Goal: Task Accomplishment & Management: Complete application form

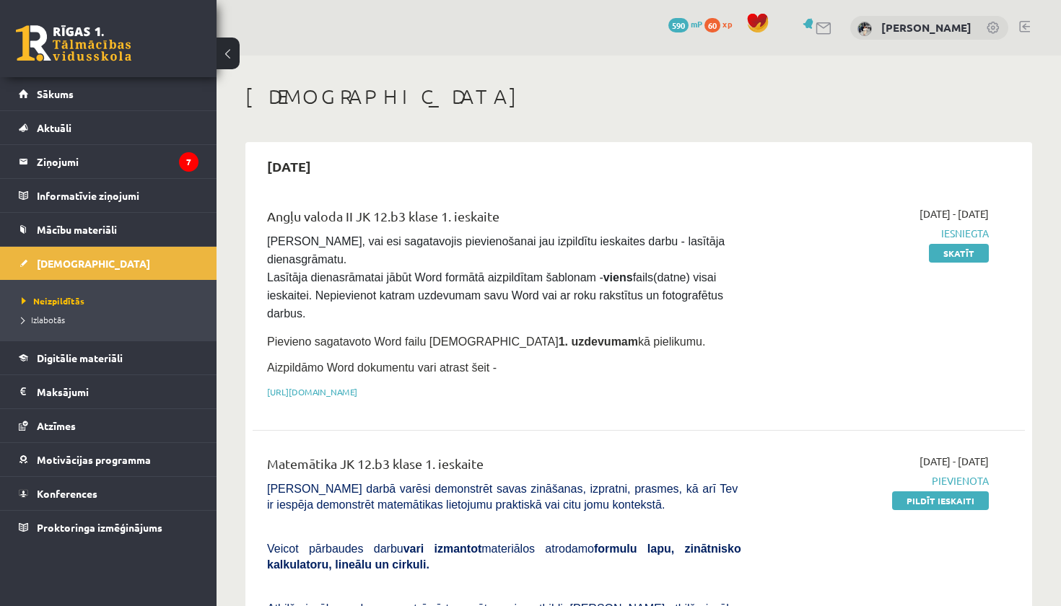
scroll to position [380, 0]
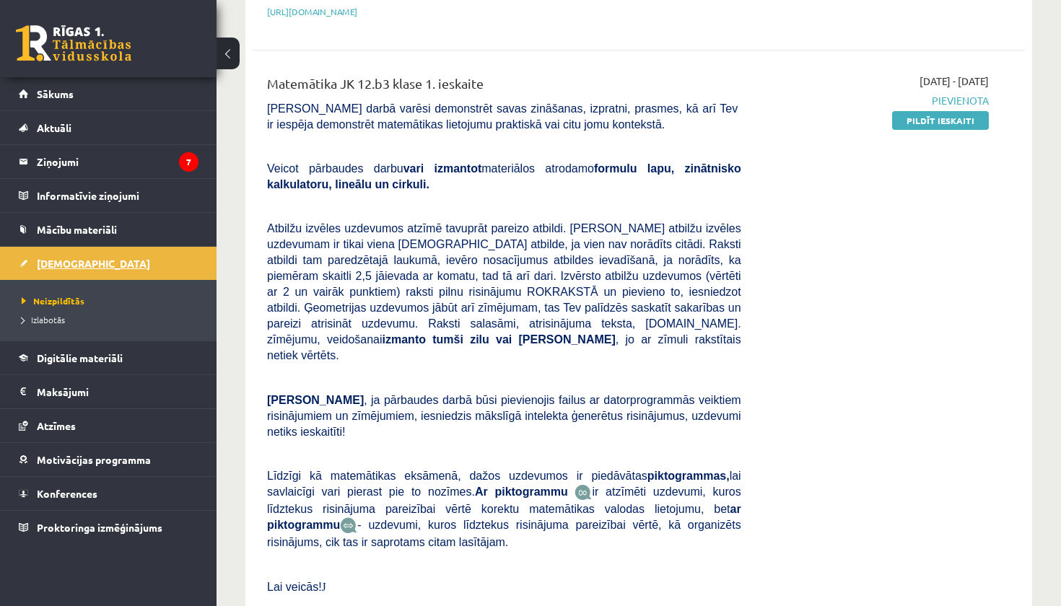
click at [90, 264] on link "[DEMOGRAPHIC_DATA]" at bounding box center [109, 263] width 180 height 33
click at [50, 318] on span "Izlabotās" at bounding box center [43, 320] width 43 height 12
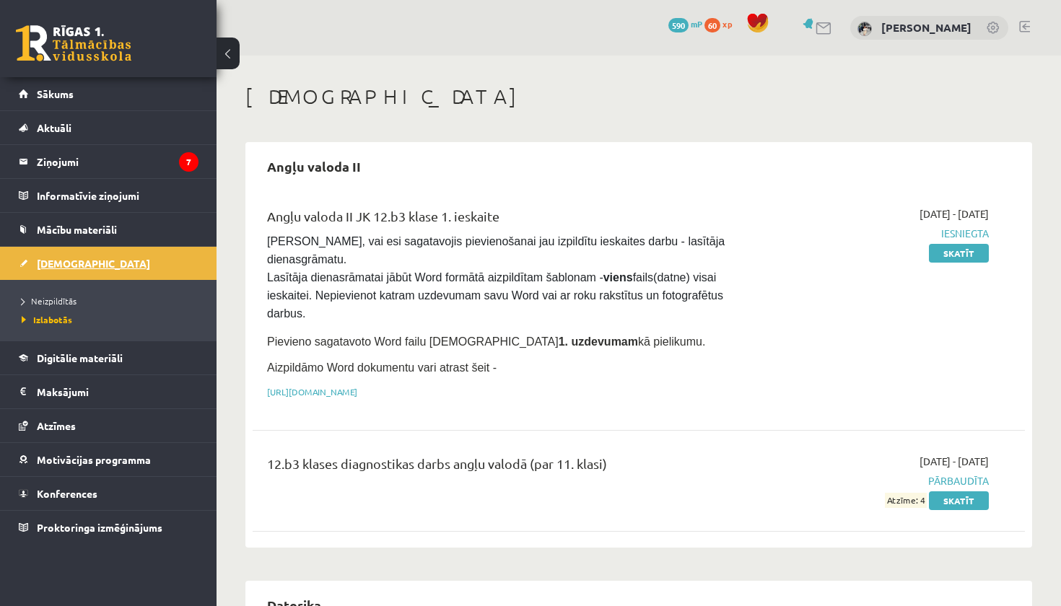
click at [74, 274] on link "[DEMOGRAPHIC_DATA]" at bounding box center [109, 263] width 180 height 33
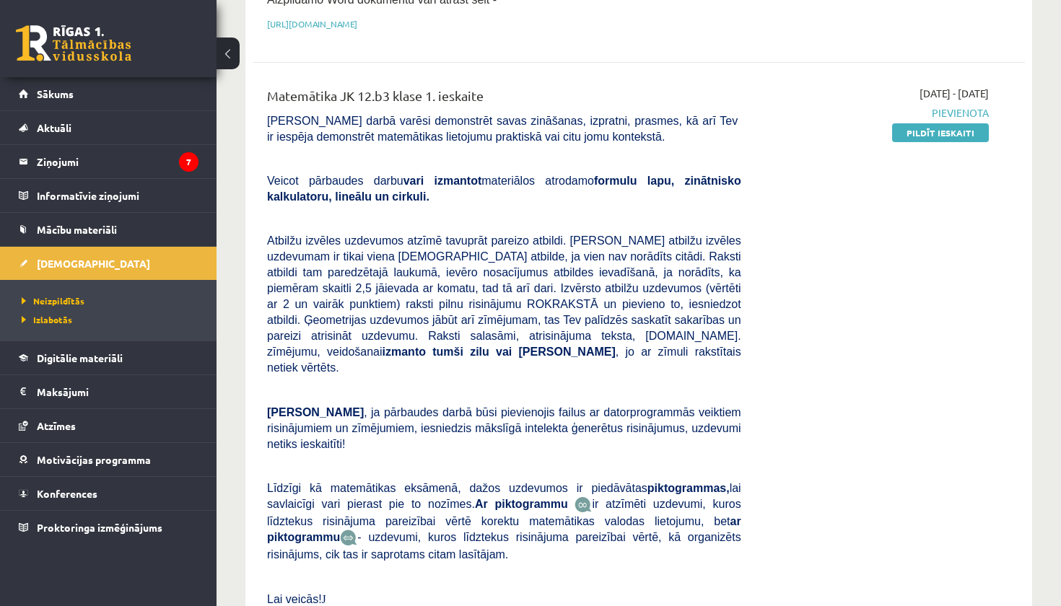
scroll to position [355, 0]
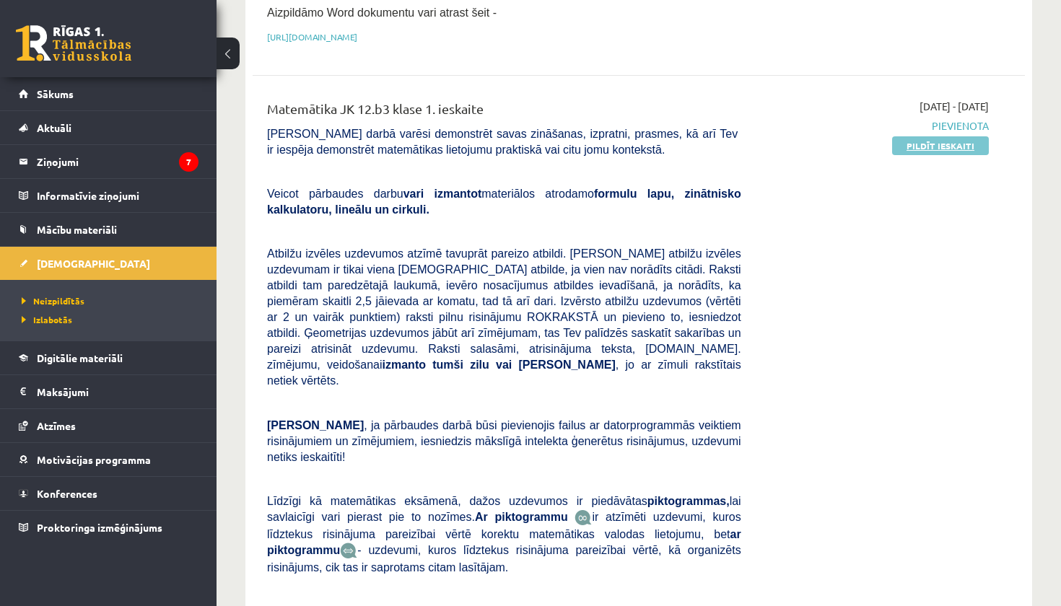
click at [941, 143] on link "Pildīt ieskaiti" at bounding box center [940, 145] width 97 height 19
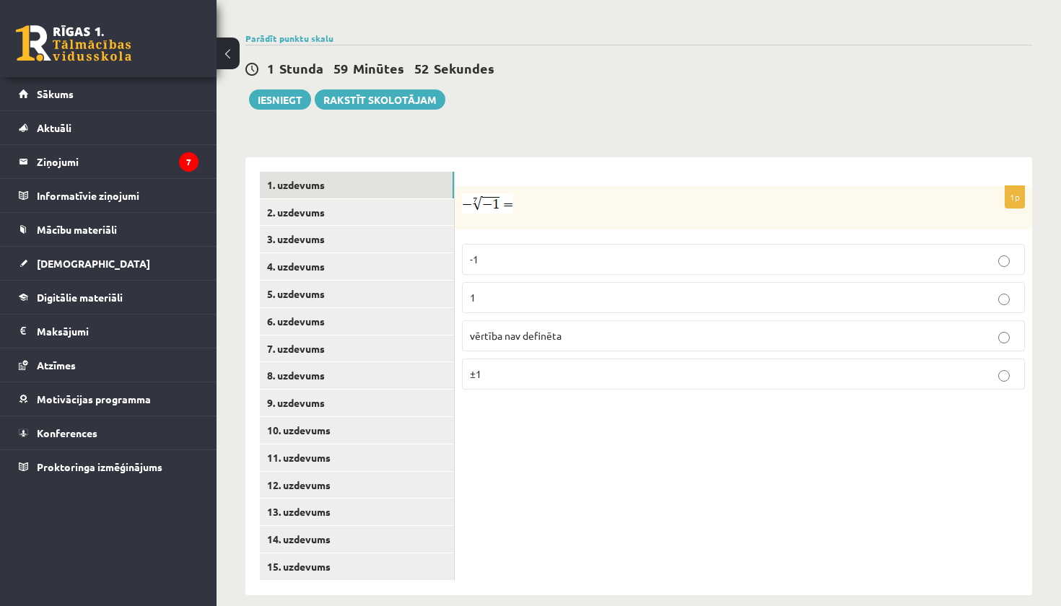
scroll to position [484, 0]
click at [534, 291] on p "1" at bounding box center [743, 298] width 547 height 15
click at [397, 200] on link "2. uzdevums" at bounding box center [357, 213] width 194 height 27
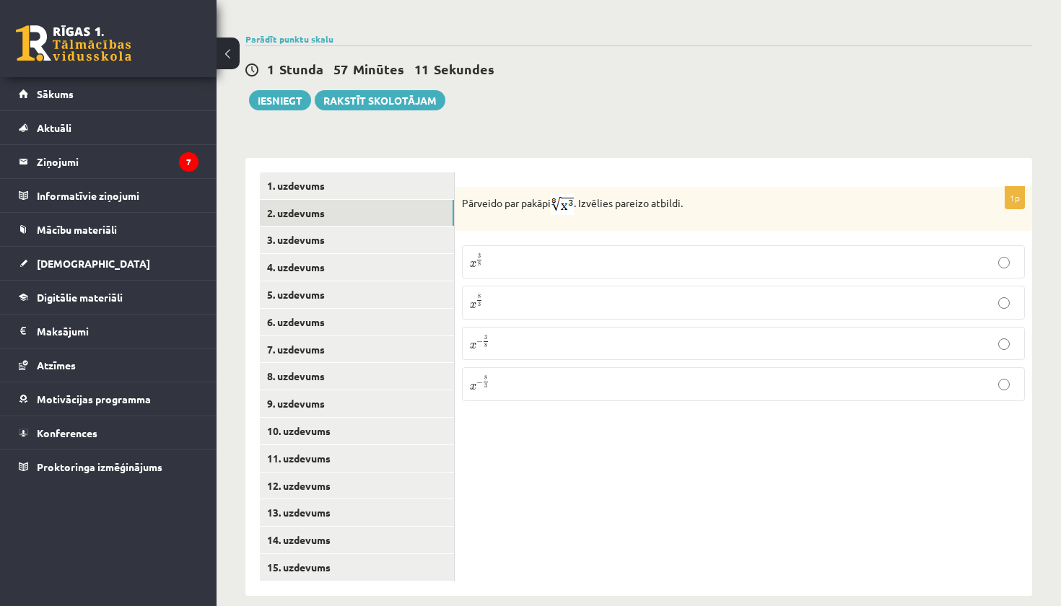
click at [567, 194] on img at bounding box center [562, 204] width 23 height 21
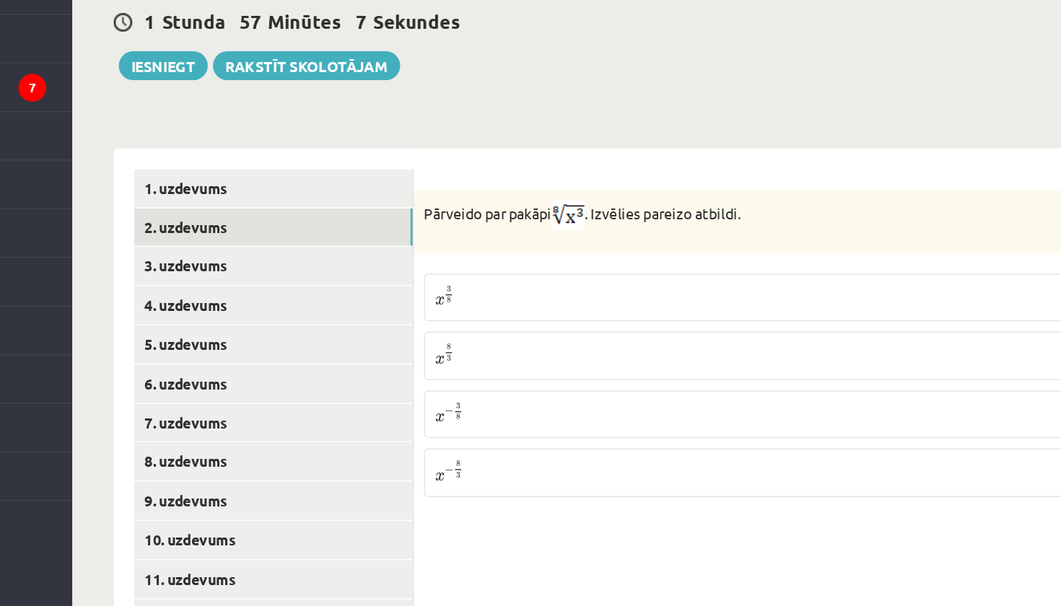
scroll to position [484, 0]
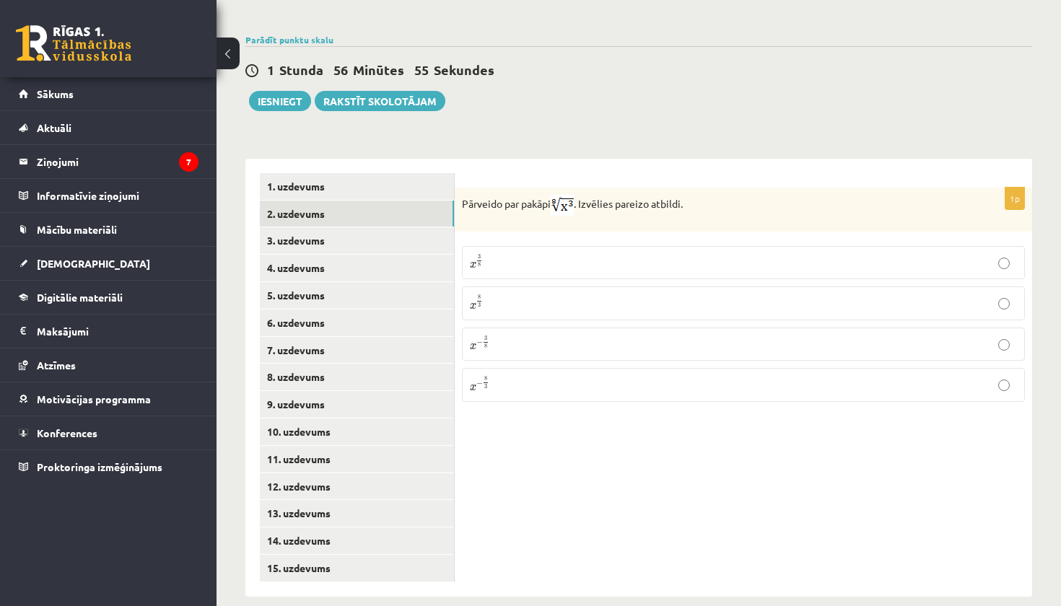
click at [516, 254] on p "x 3 8 x 3 8" at bounding box center [743, 262] width 547 height 17
click at [347, 234] on link "3. uzdevums" at bounding box center [357, 240] width 194 height 27
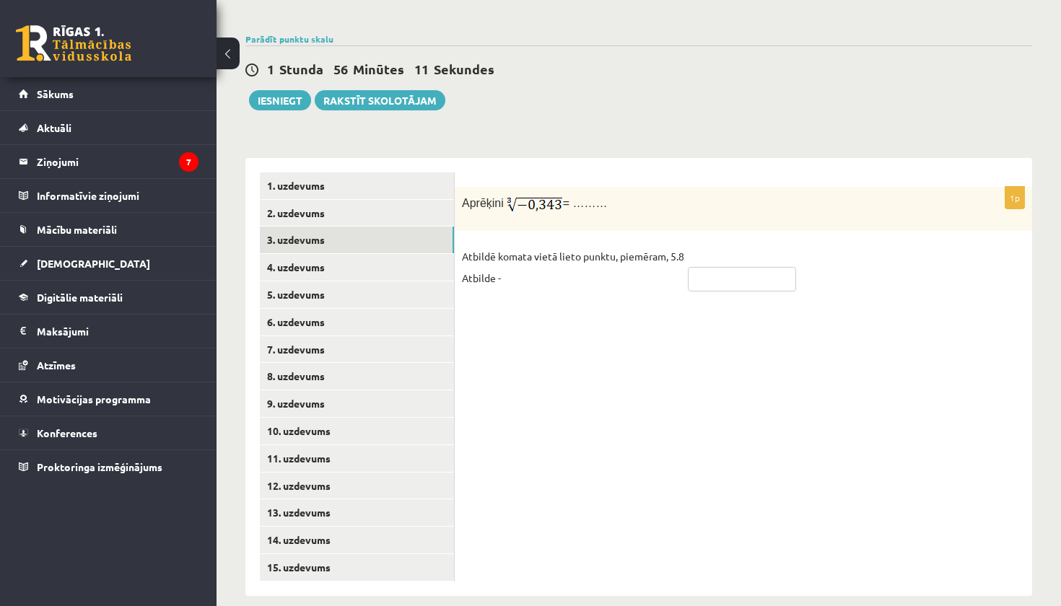
click at [718, 271] on input "text" at bounding box center [742, 279] width 108 height 25
type input "****"
click at [277, 259] on link "4. uzdevums" at bounding box center [357, 267] width 194 height 27
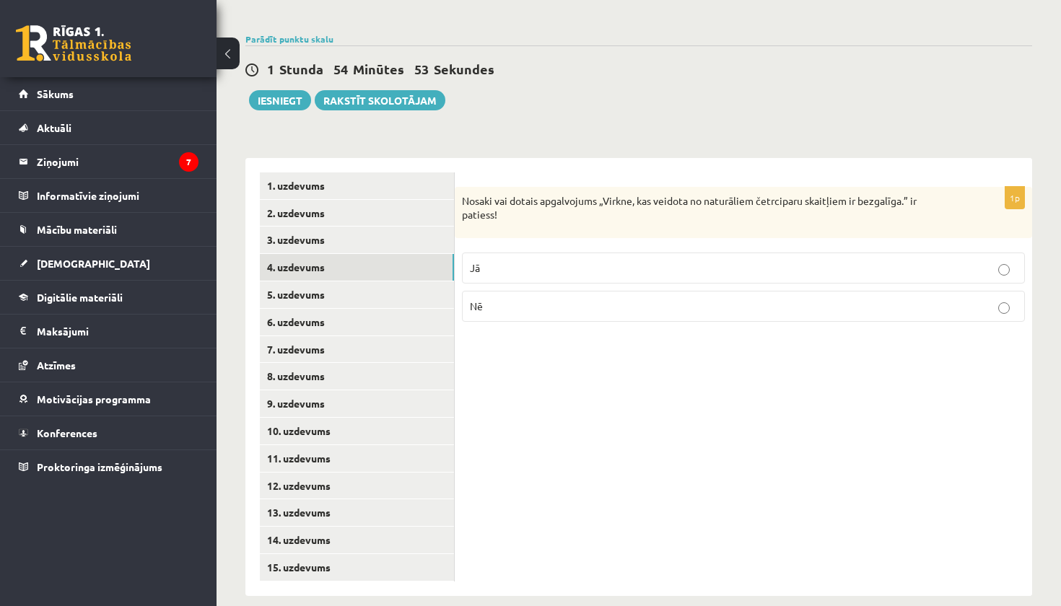
click at [635, 291] on label "Nē" at bounding box center [743, 306] width 563 height 31
click at [375, 282] on link "5. uzdevums" at bounding box center [357, 295] width 194 height 27
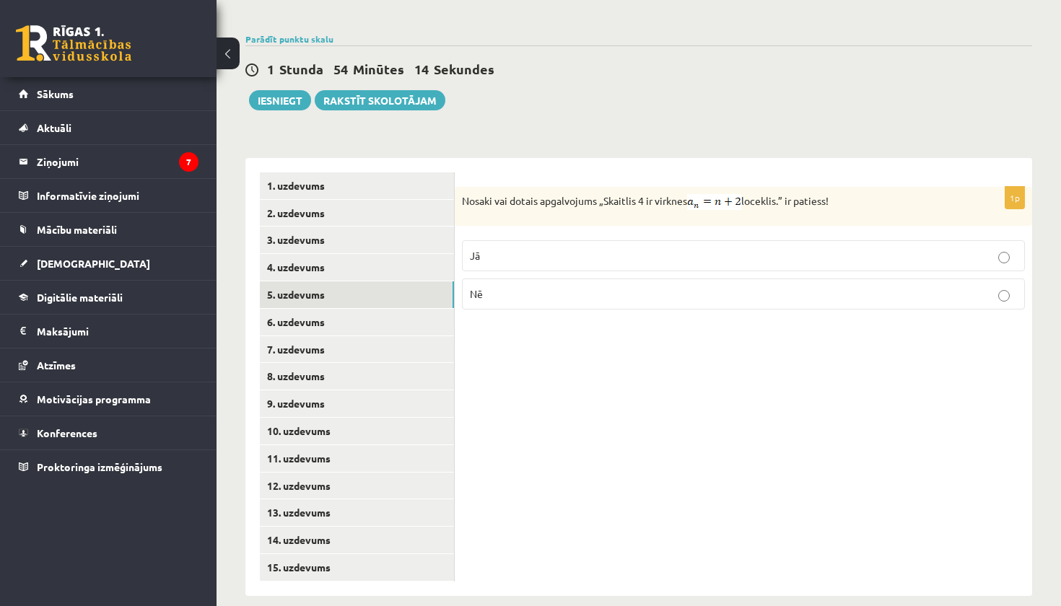
click at [700, 248] on p "Jā" at bounding box center [743, 255] width 547 height 15
click at [390, 314] on link "6. uzdevums" at bounding box center [357, 322] width 194 height 27
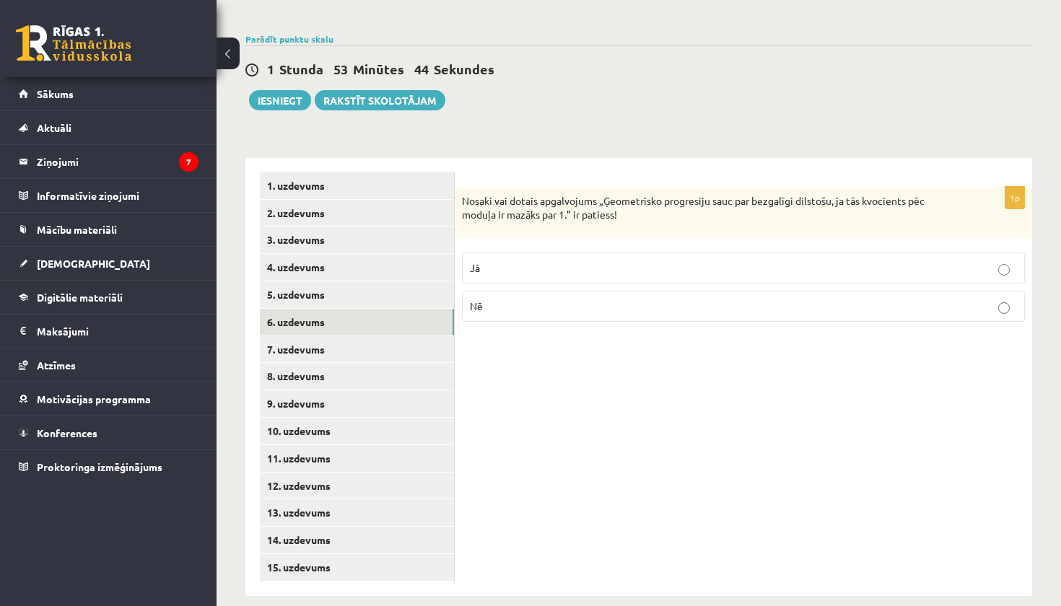
click at [556, 261] on p "Jā" at bounding box center [743, 268] width 547 height 15
click at [404, 343] on link "7. uzdevums" at bounding box center [357, 349] width 194 height 27
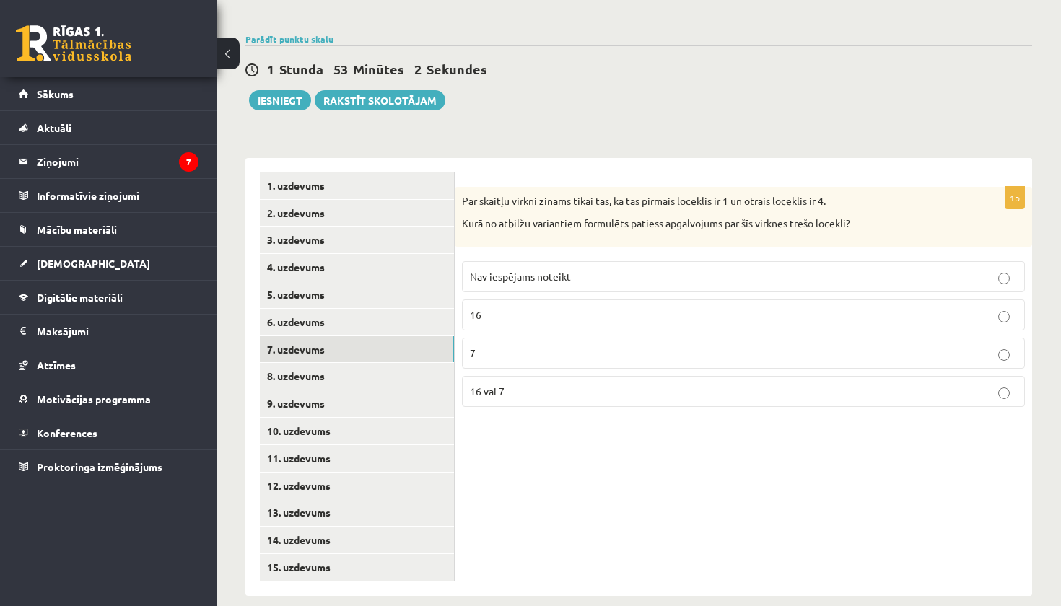
click at [685, 384] on p "16 vai 7" at bounding box center [743, 391] width 547 height 15
click at [422, 368] on link "8. uzdevums" at bounding box center [357, 376] width 194 height 27
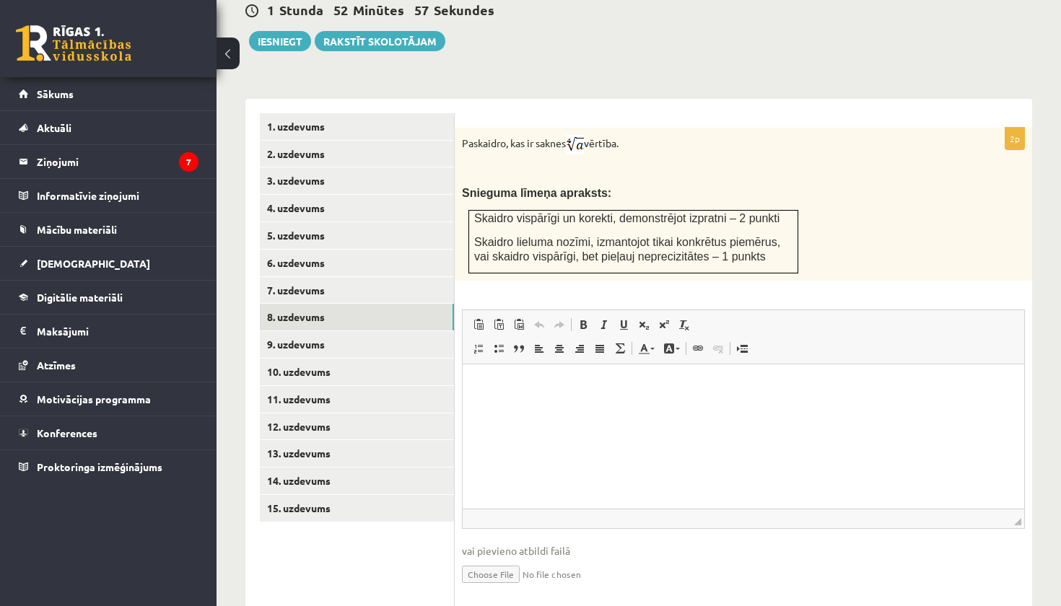
scroll to position [547, 0]
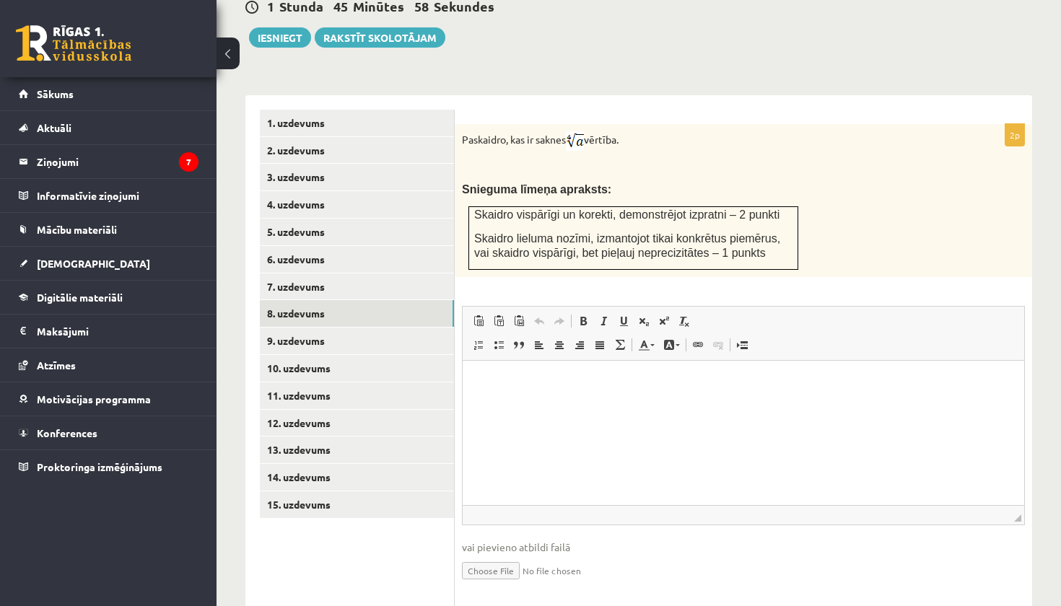
click at [517, 555] on input "file" at bounding box center [743, 570] width 563 height 30
type input "**********"
click at [341, 329] on link "9. uzdevums" at bounding box center [357, 341] width 194 height 27
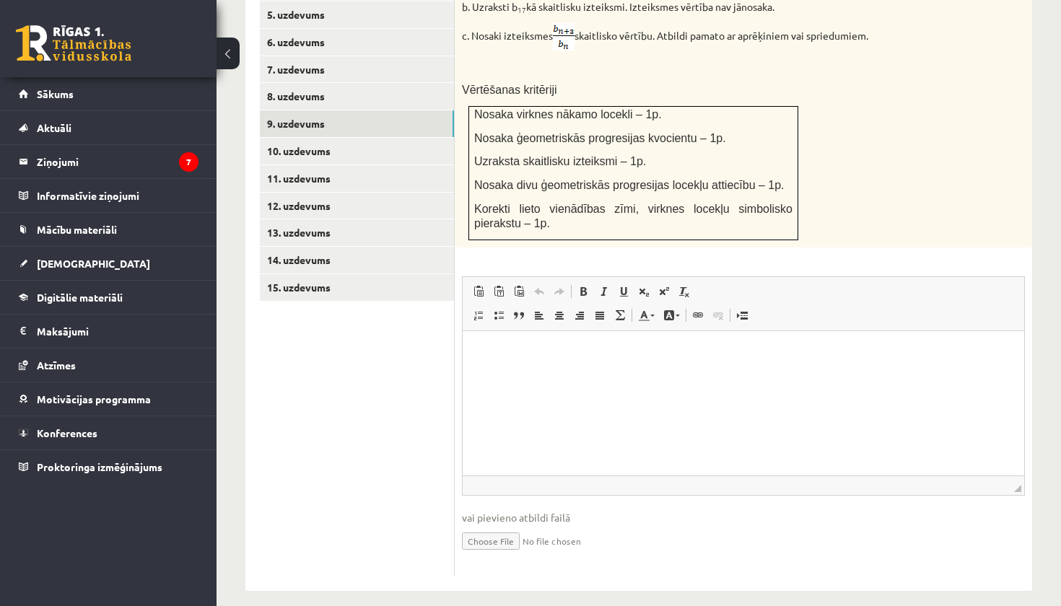
scroll to position [764, 0]
click at [525, 526] on input "file" at bounding box center [743, 541] width 563 height 30
type input "**********"
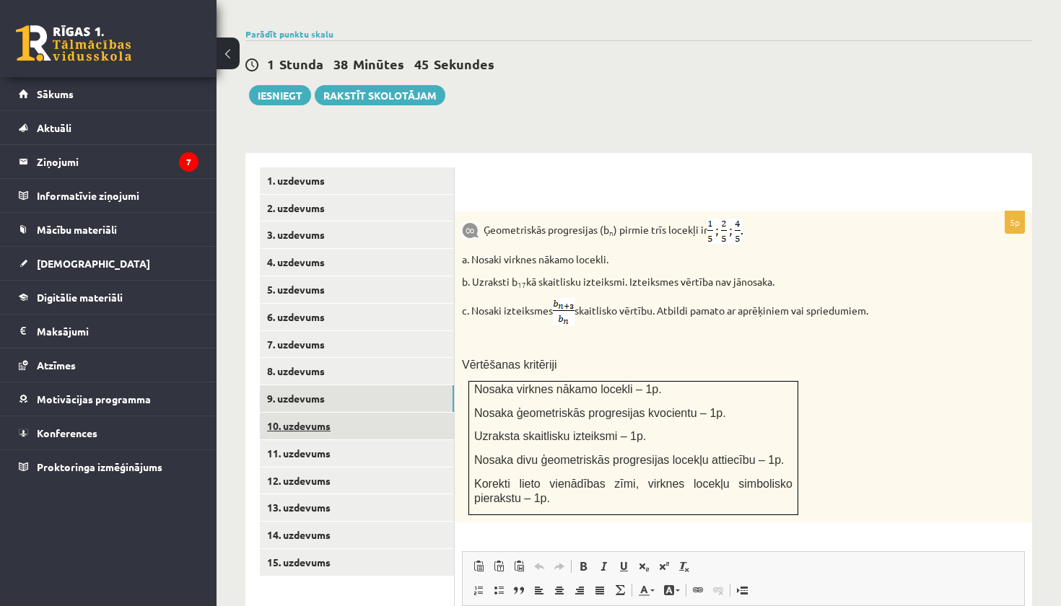
click at [363, 413] on link "10. uzdevums" at bounding box center [357, 426] width 194 height 27
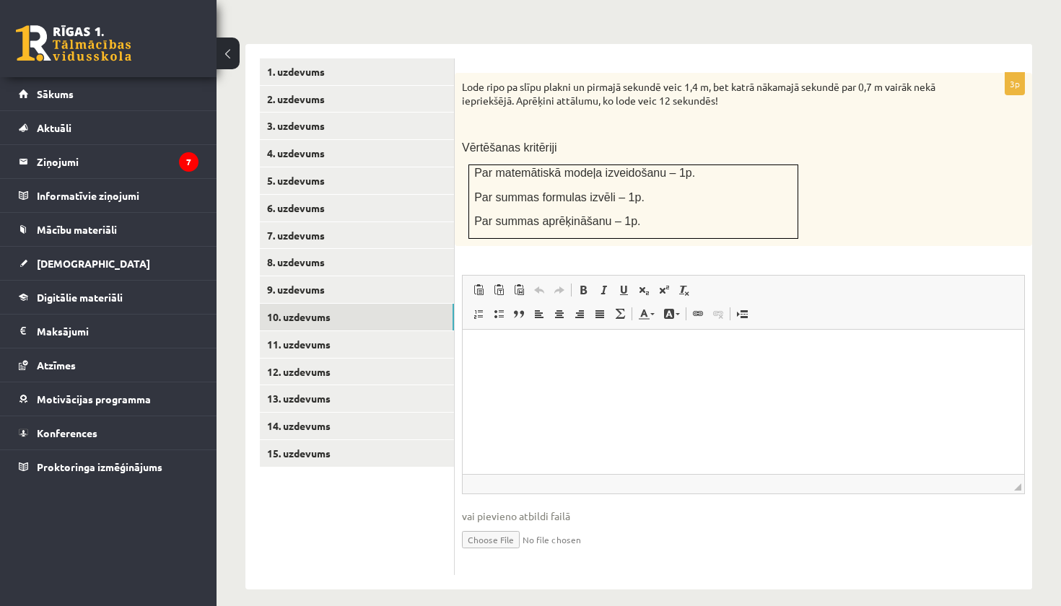
scroll to position [598, 0]
click at [507, 529] on input "file" at bounding box center [743, 540] width 563 height 30
type input "**********"
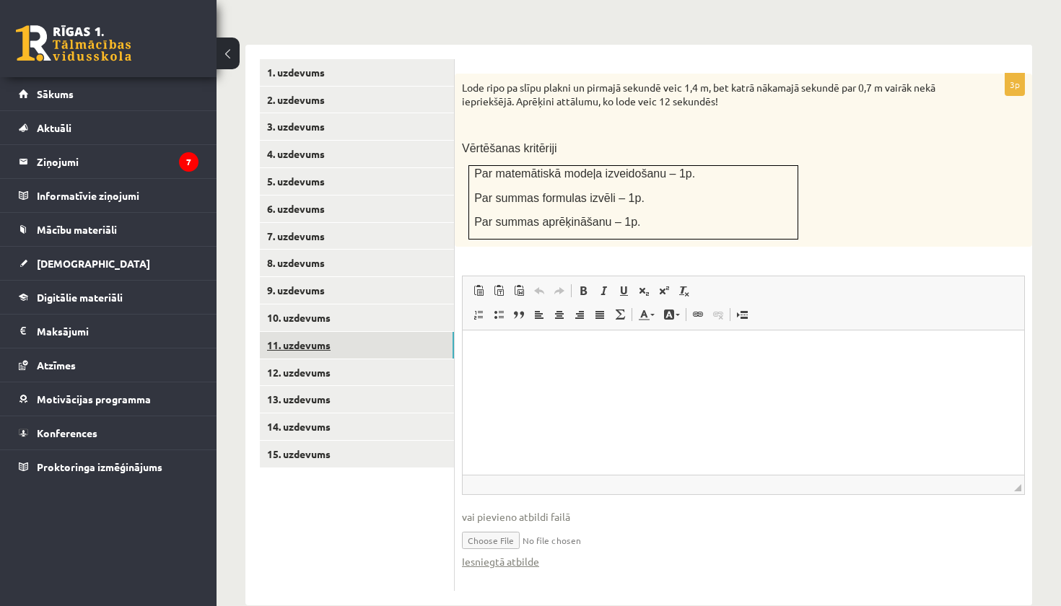
click at [412, 334] on link "11. uzdevums" at bounding box center [357, 345] width 194 height 27
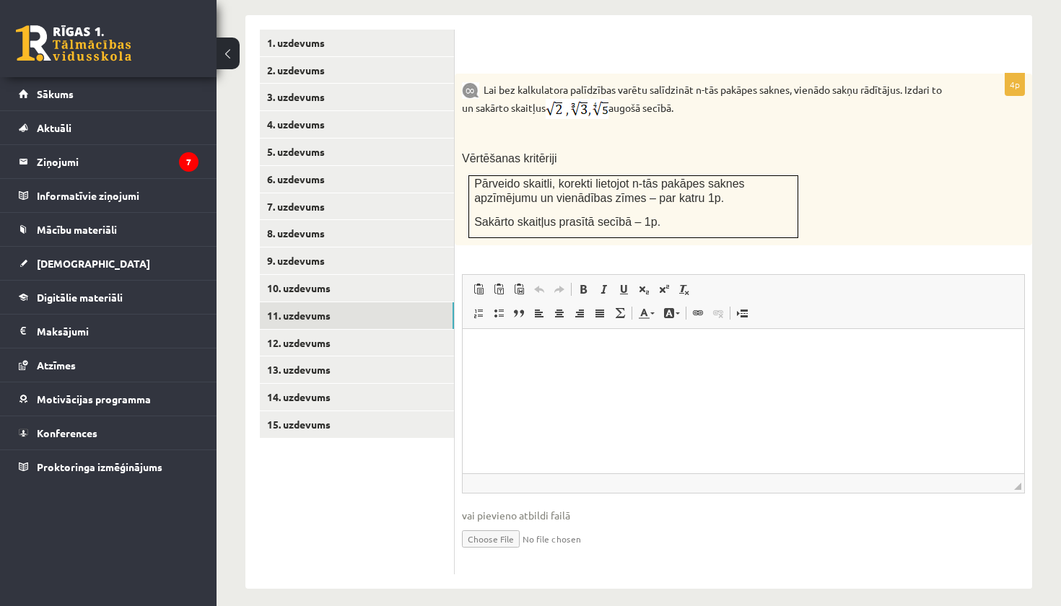
scroll to position [627, 0]
click at [523, 531] on input "file" at bounding box center [743, 539] width 563 height 30
type input "**********"
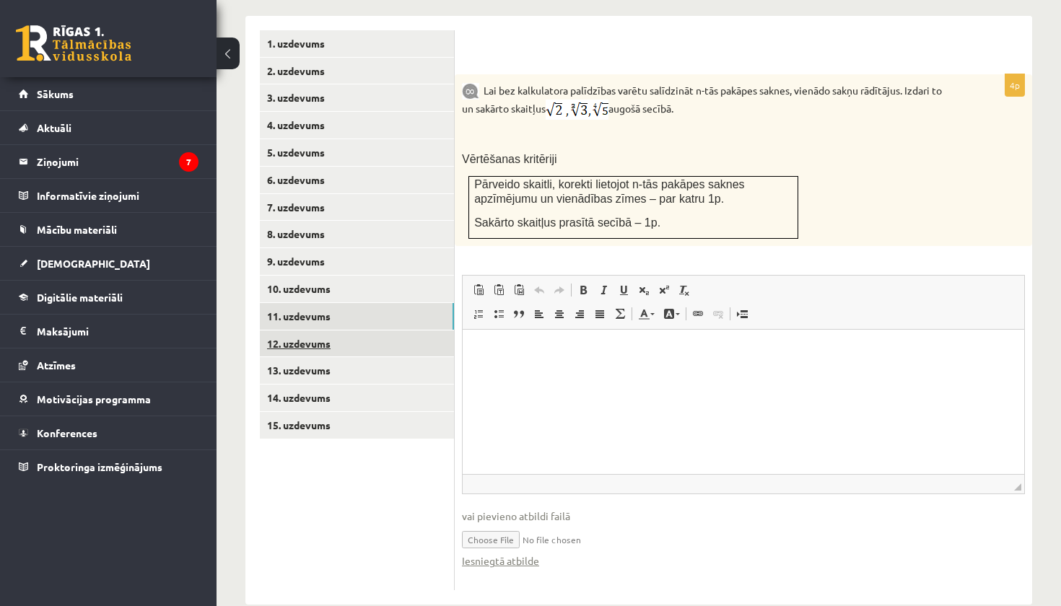
click at [412, 331] on link "12. uzdevums" at bounding box center [357, 344] width 194 height 27
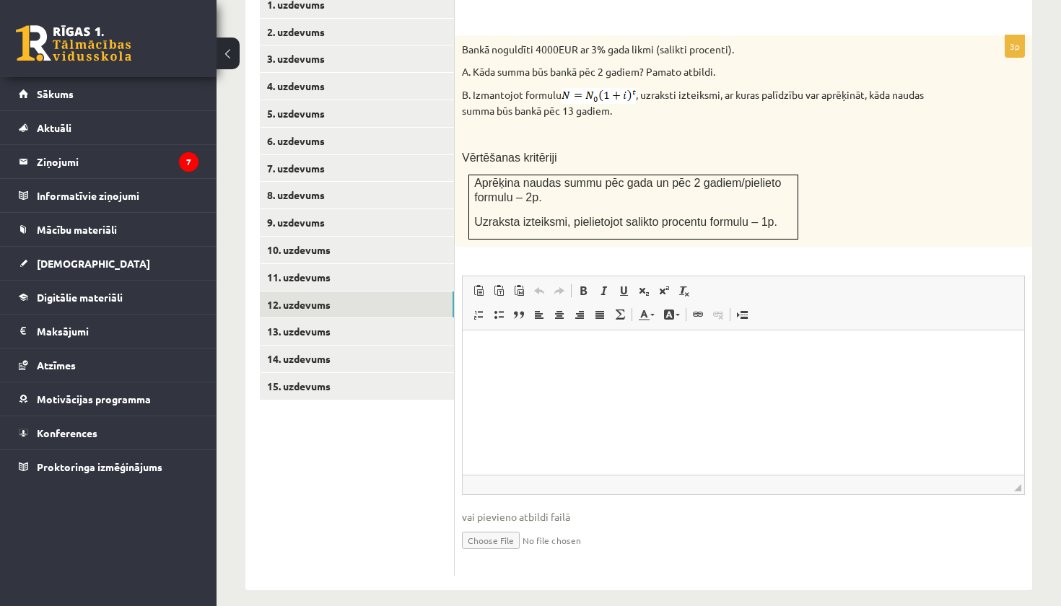
scroll to position [665, 0]
click at [520, 526] on input "file" at bounding box center [743, 541] width 563 height 30
type input "**********"
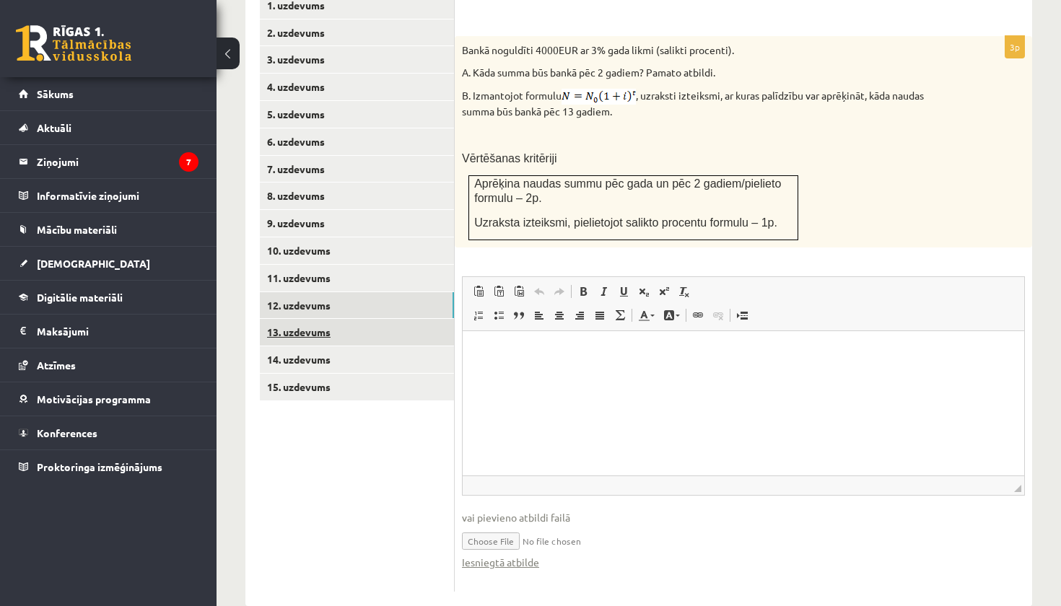
click at [332, 319] on link "13. uzdevums" at bounding box center [357, 332] width 194 height 27
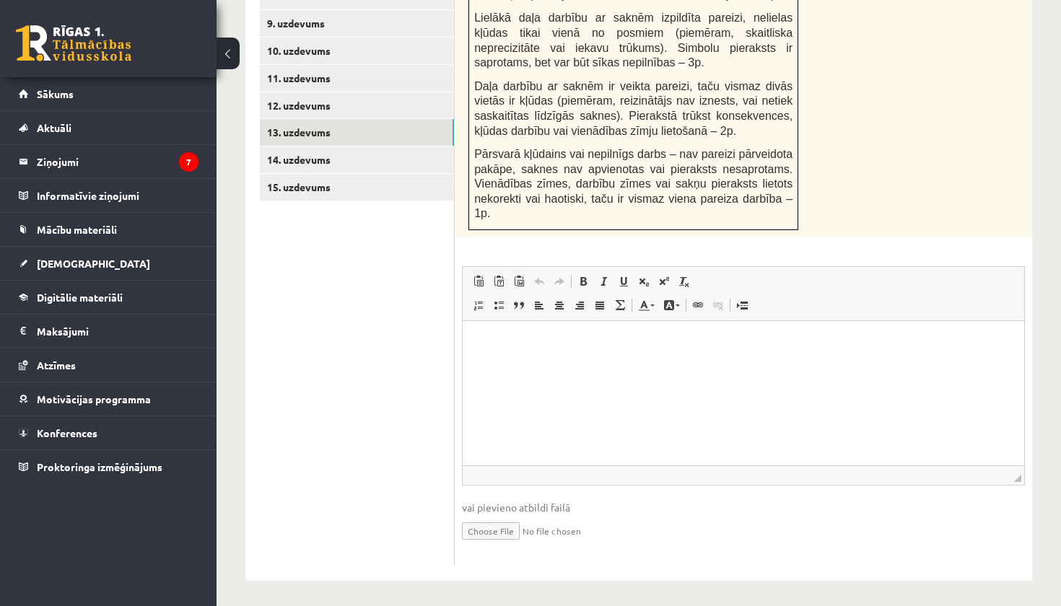
scroll to position [864, 0]
click at [499, 534] on input "file" at bounding box center [743, 531] width 563 height 30
type input "**********"
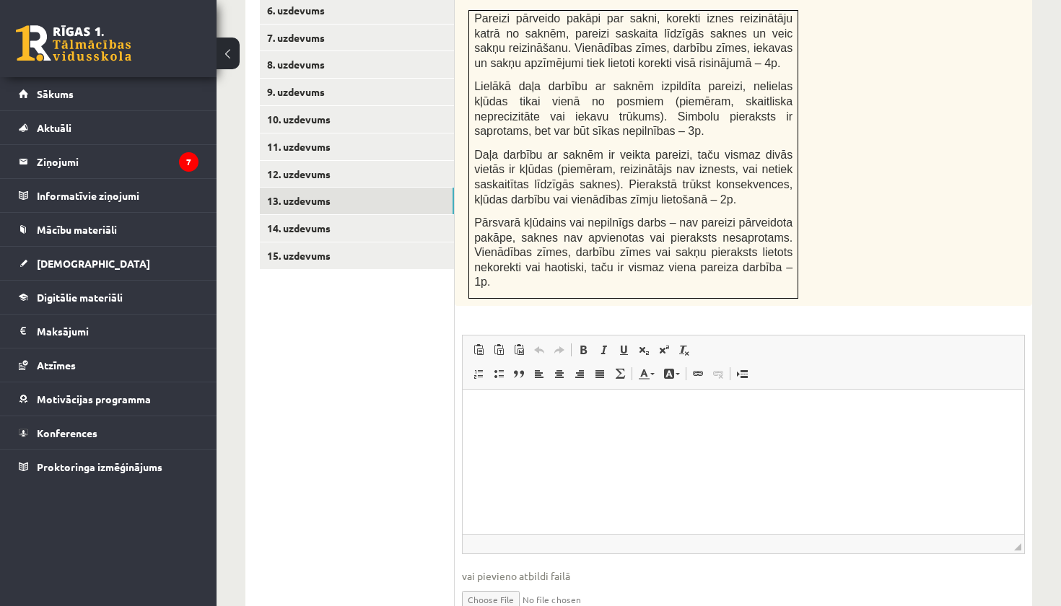
scroll to position [735, 0]
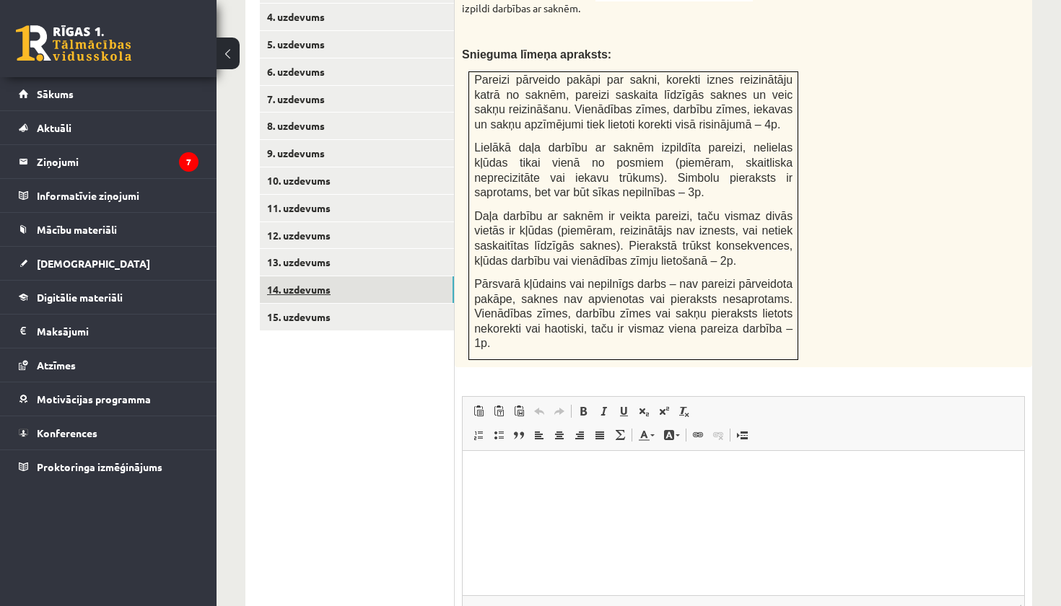
click at [362, 277] on link "14. uzdevums" at bounding box center [357, 290] width 194 height 27
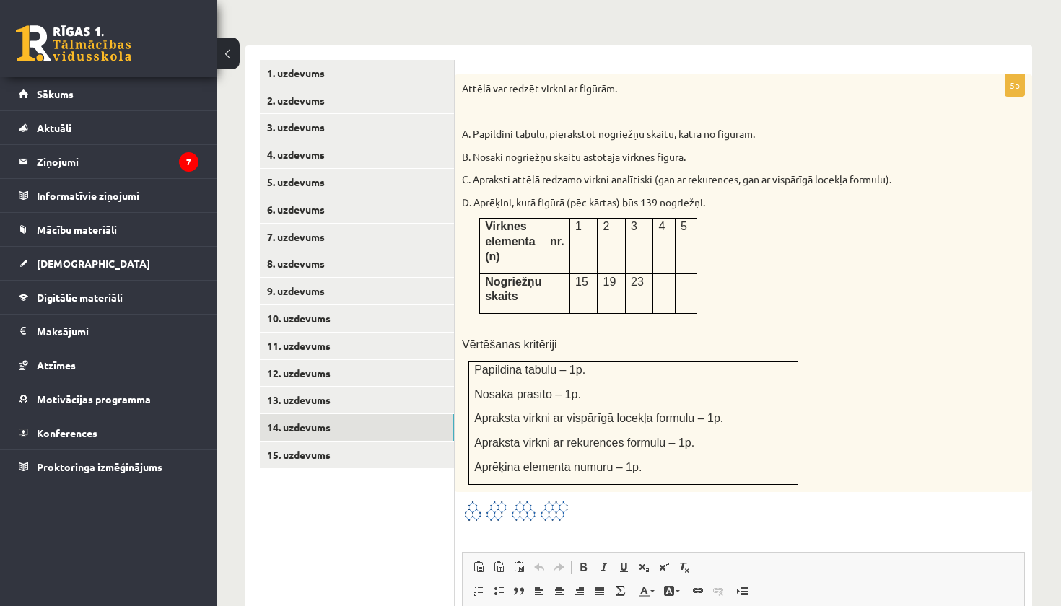
scroll to position [587, 0]
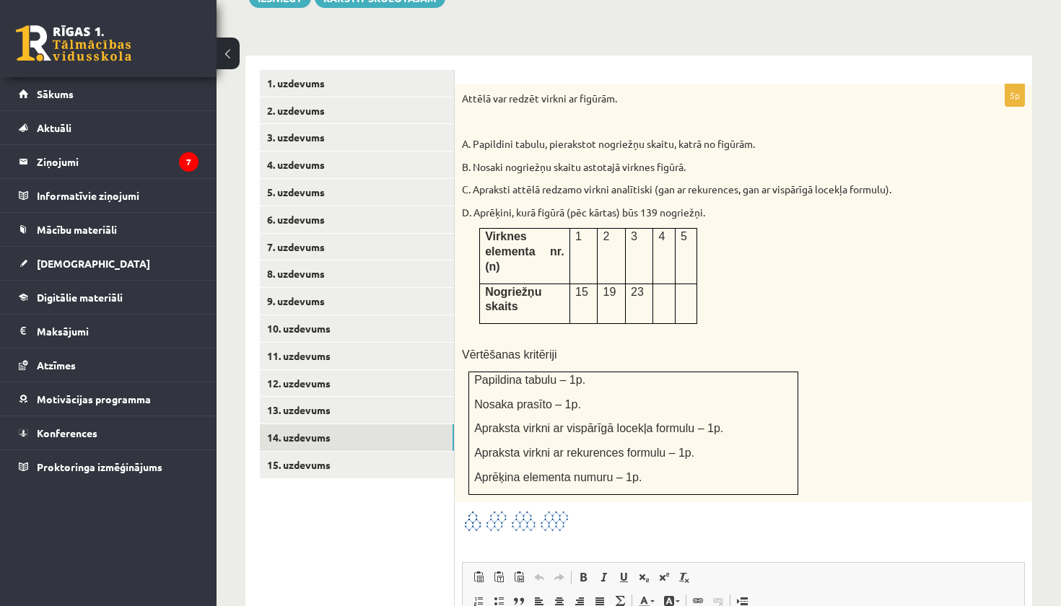
click at [471, 510] on img at bounding box center [516, 522] width 108 height 24
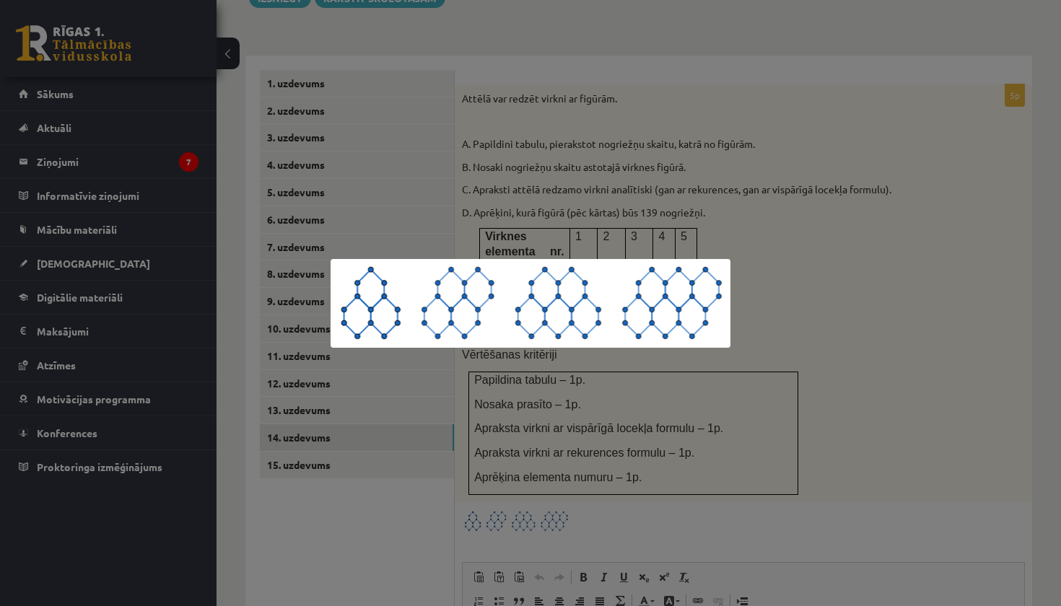
click at [903, 342] on div at bounding box center [530, 303] width 1061 height 606
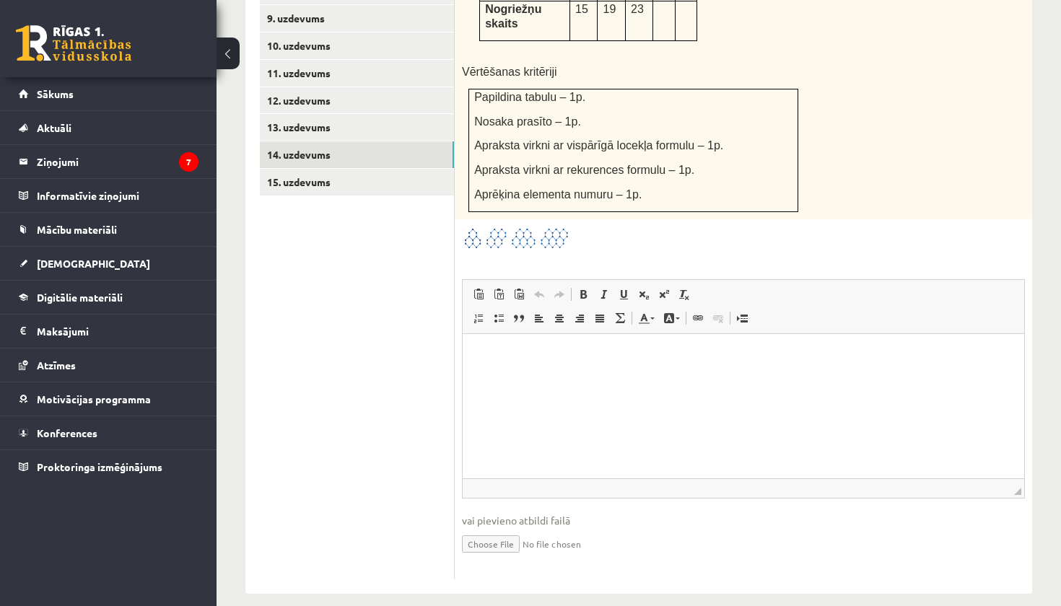
scroll to position [869, 0]
click at [513, 529] on input "file" at bounding box center [743, 544] width 563 height 30
type input "**********"
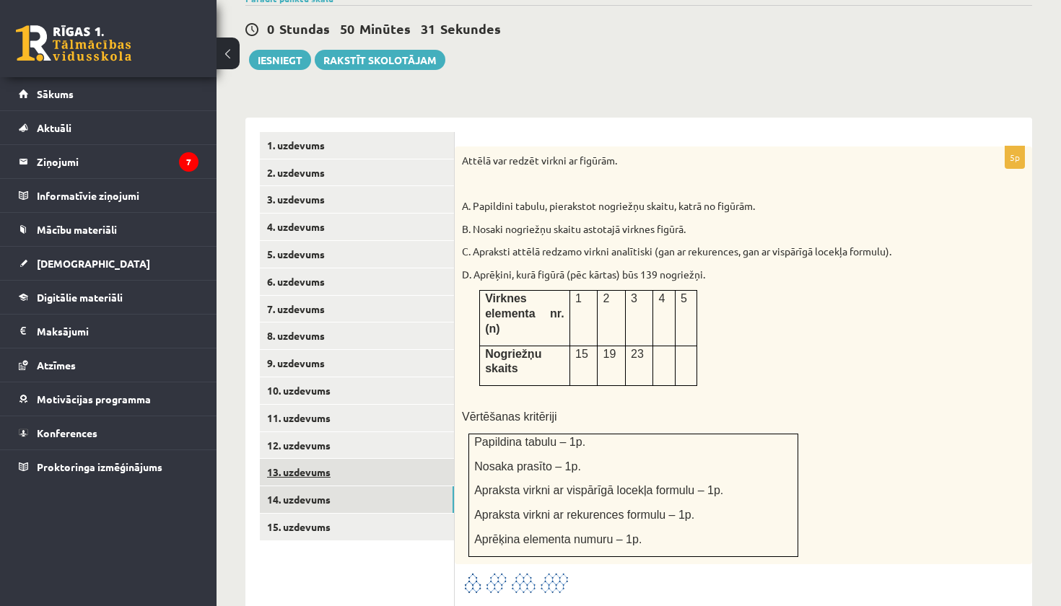
scroll to position [529, 0]
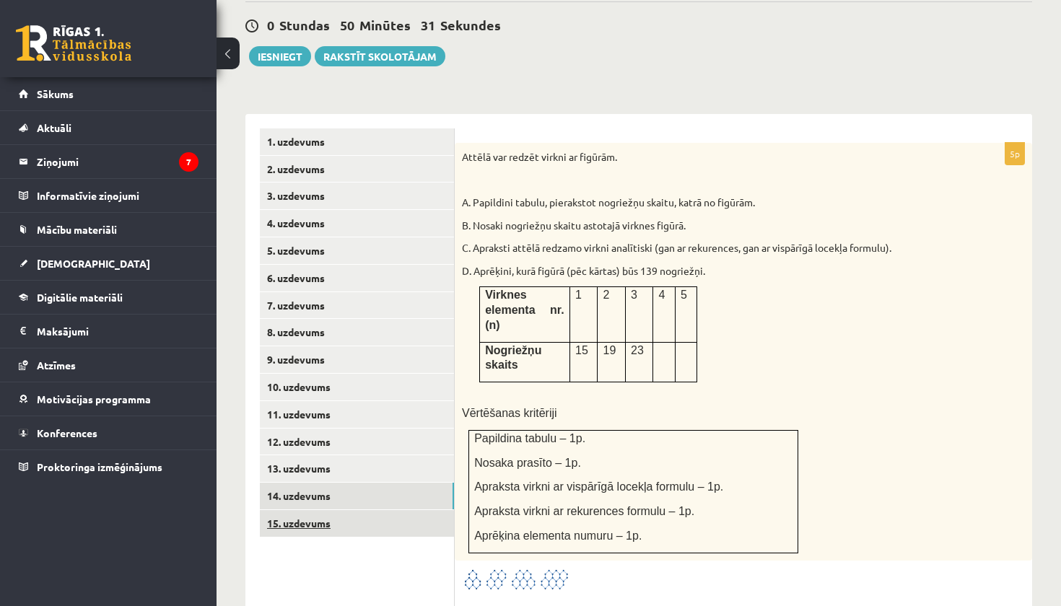
click at [339, 512] on link "15. uzdevums" at bounding box center [357, 523] width 194 height 27
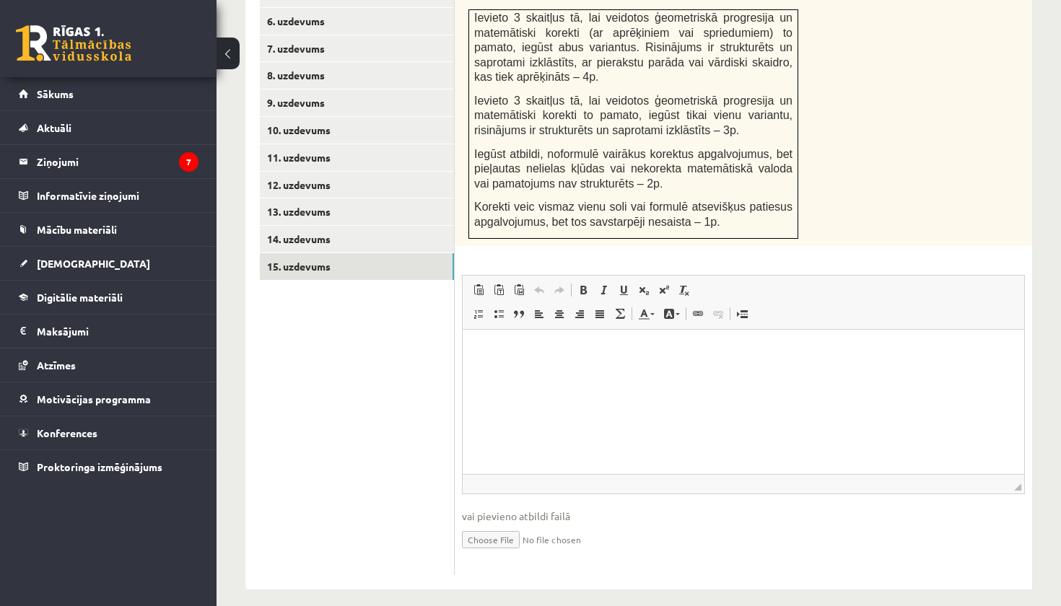
scroll to position [780, 0]
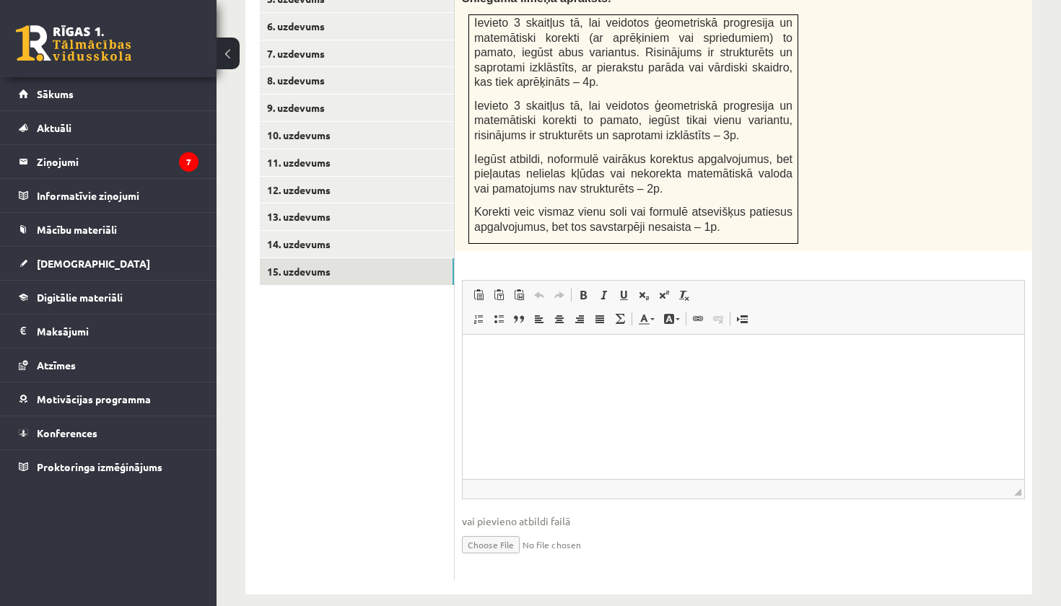
click at [503, 531] on input "file" at bounding box center [743, 544] width 563 height 30
type input "**********"
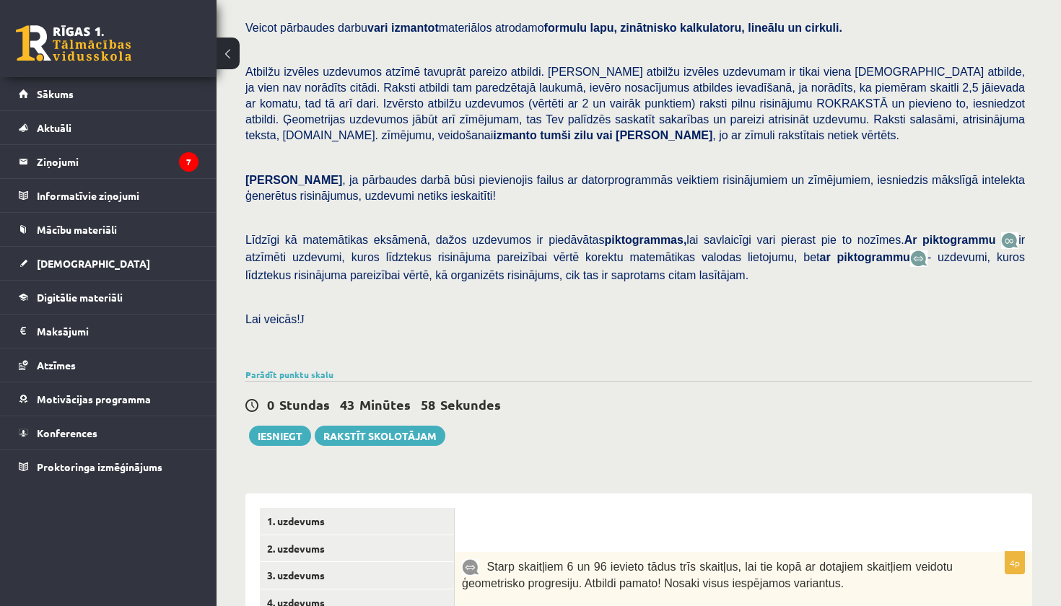
scroll to position [159, 0]
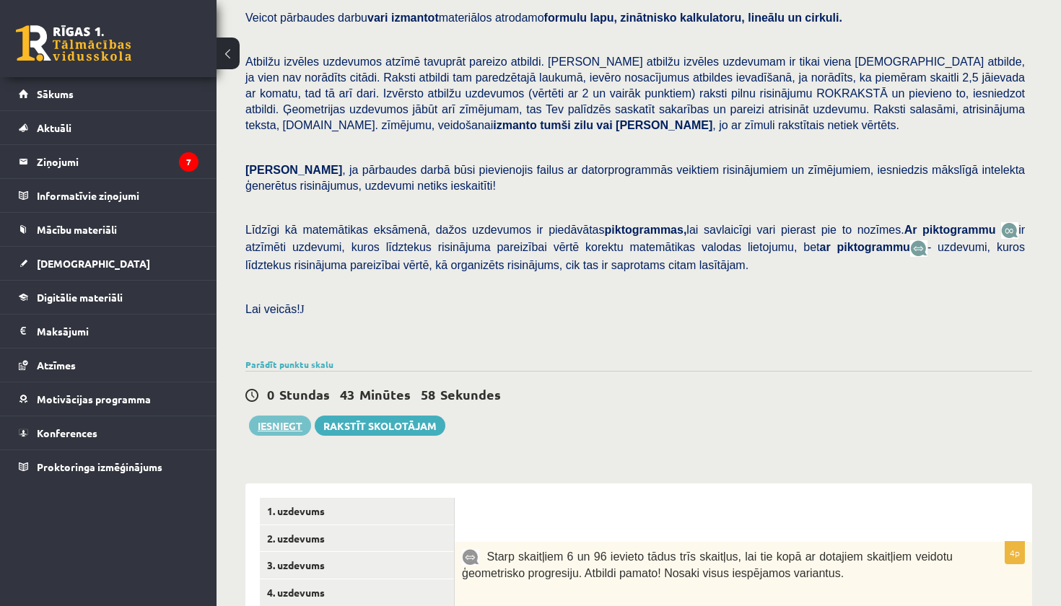
click at [268, 417] on button "Iesniegt" at bounding box center [280, 426] width 62 height 20
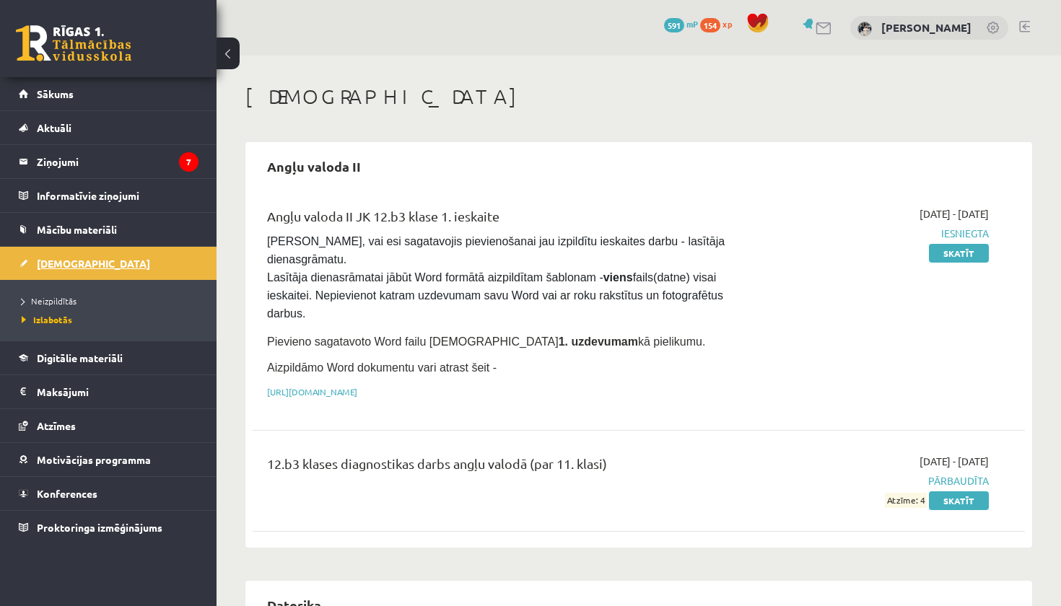
click at [72, 266] on span "[DEMOGRAPHIC_DATA]" at bounding box center [93, 263] width 113 height 13
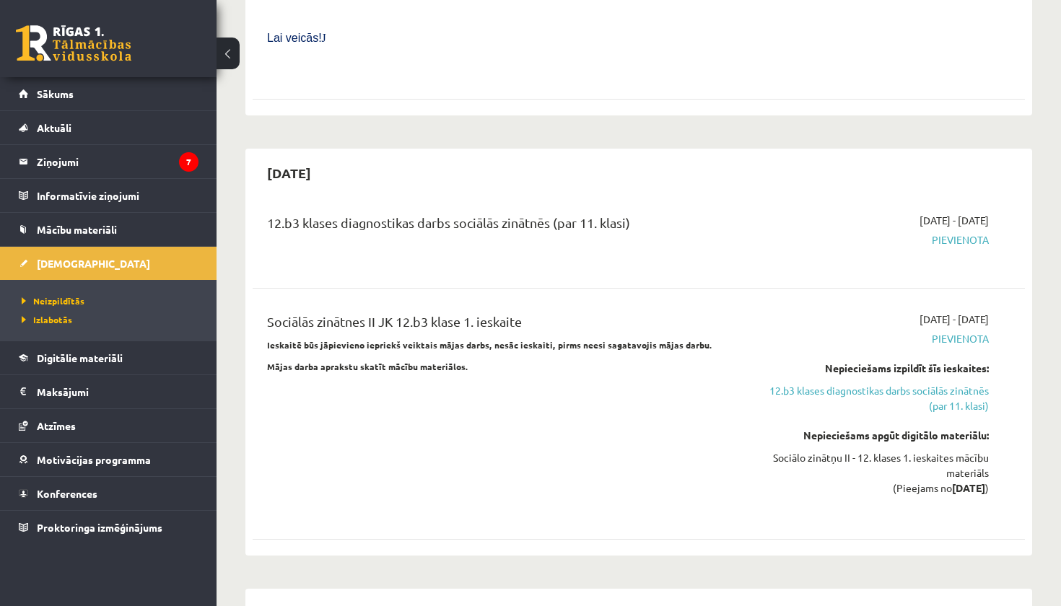
scroll to position [941, 0]
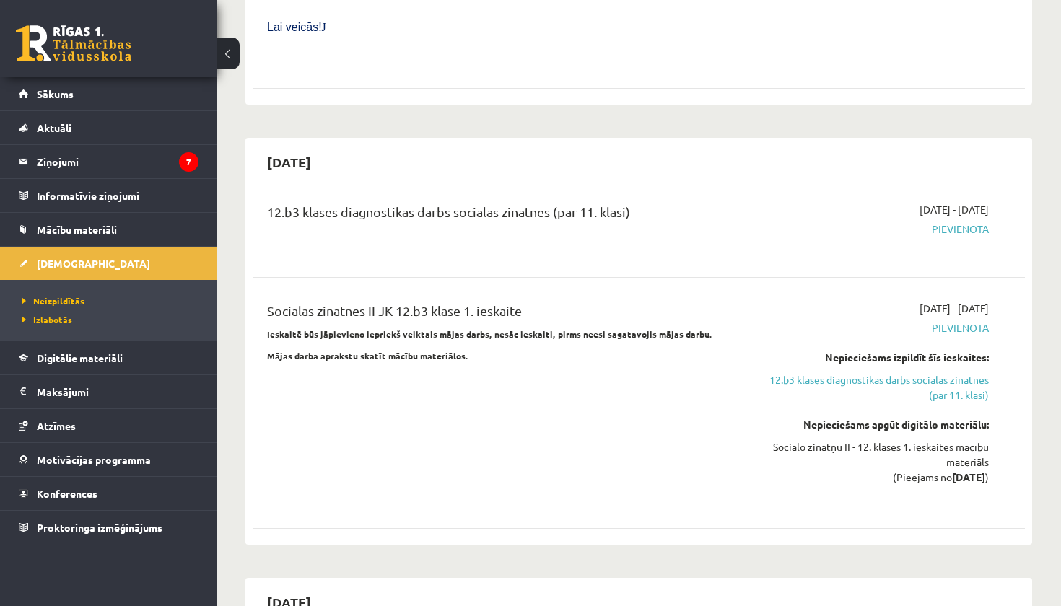
click at [956, 207] on div "2025-09-16 - 2025-09-30 Pievienota" at bounding box center [876, 228] width 248 height 52
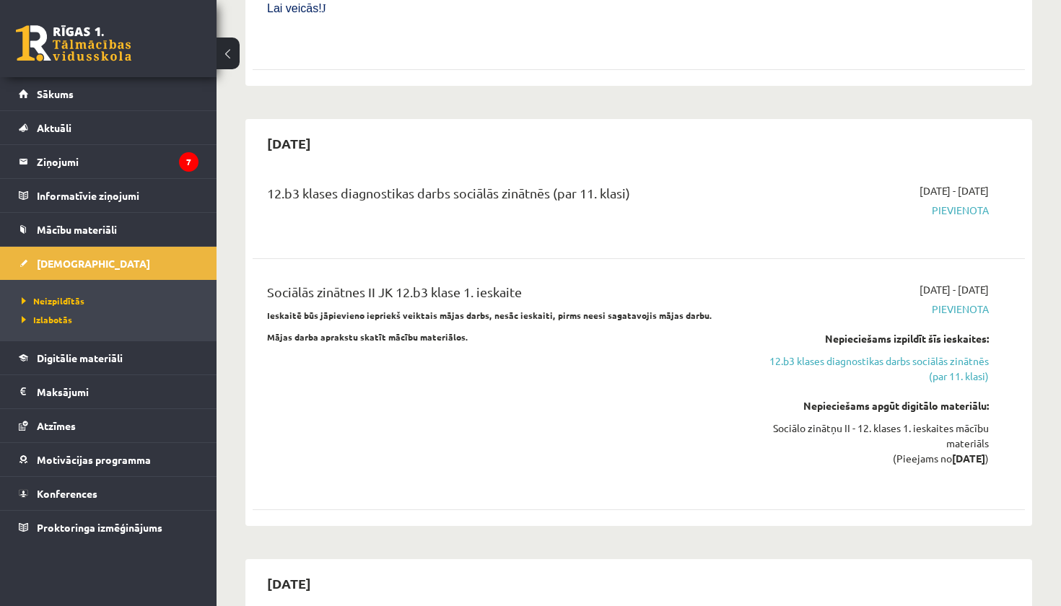
scroll to position [958, 0]
click at [971, 204] on span "Pievienota" at bounding box center [876, 211] width 226 height 15
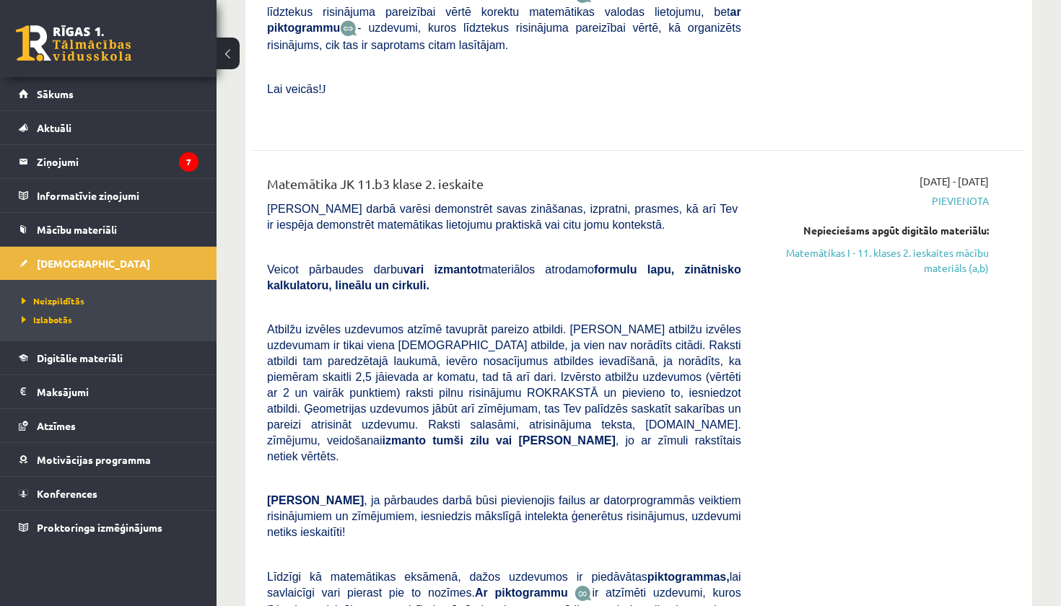
scroll to position [5167, 0]
